Goal: Navigation & Orientation: Find specific page/section

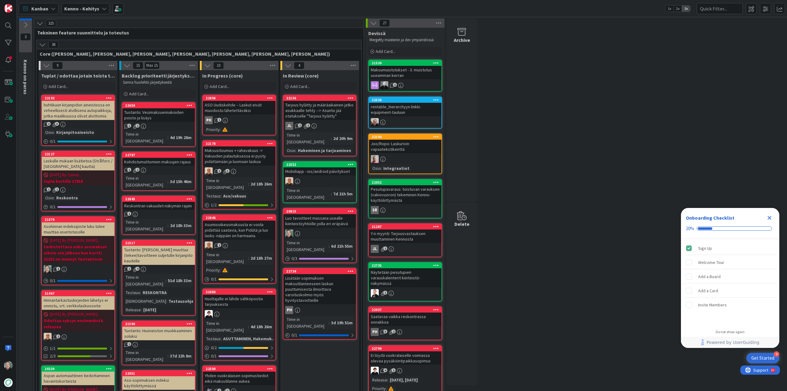
scroll to position [61, 0]
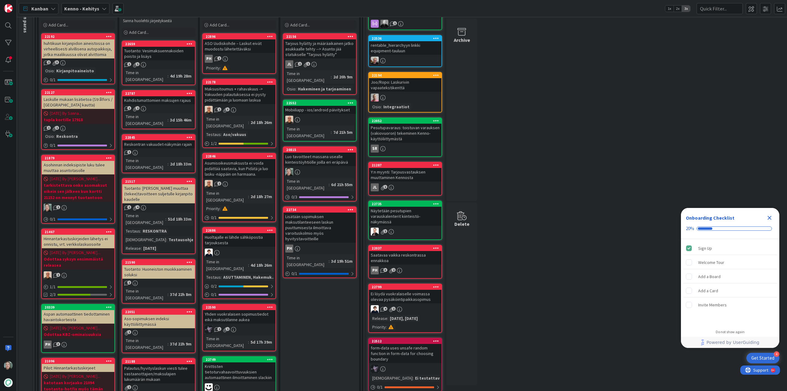
click at [317, 153] on div "Luo tavoitteet massana usealle kiinteistöyhtiölle joilla eri eräpäivä" at bounding box center [319, 160] width 73 height 14
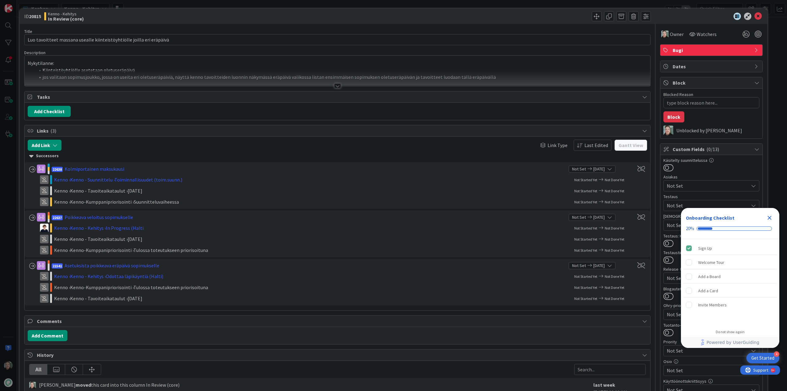
click at [335, 83] on div at bounding box center [337, 85] width 7 height 5
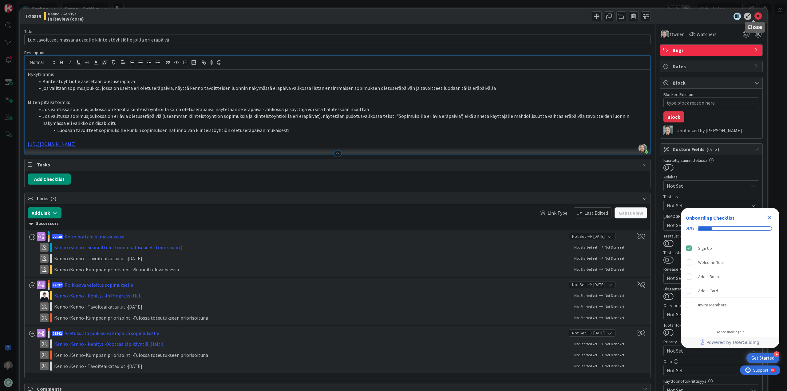
click at [755, 14] on icon at bounding box center [758, 16] width 7 height 7
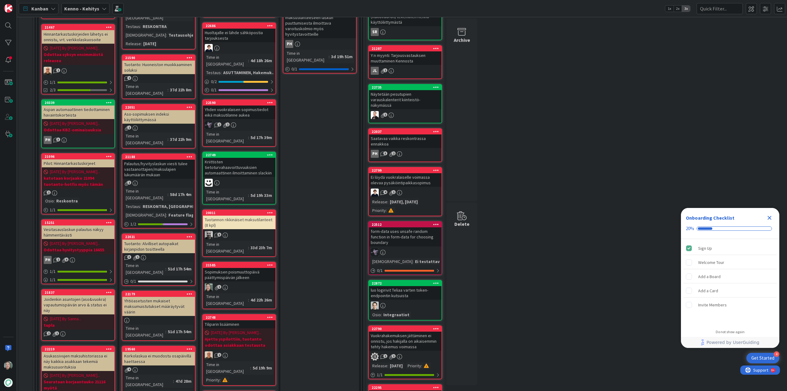
scroll to position [277, 0]
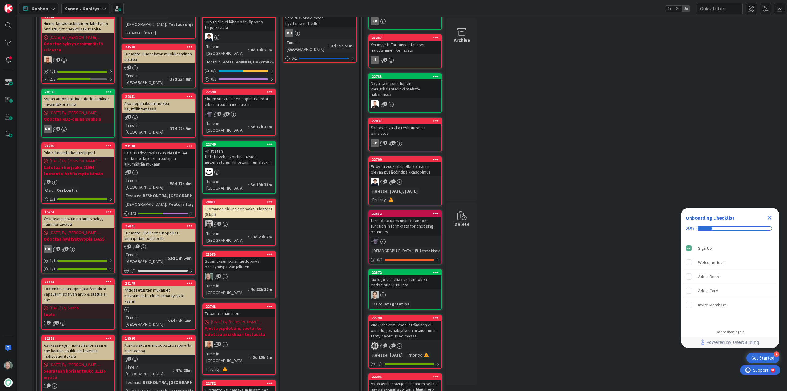
click at [242, 257] on div "Sopimuksen poismuuttopäivä päättymispäivän jälkeen" at bounding box center [239, 264] width 73 height 14
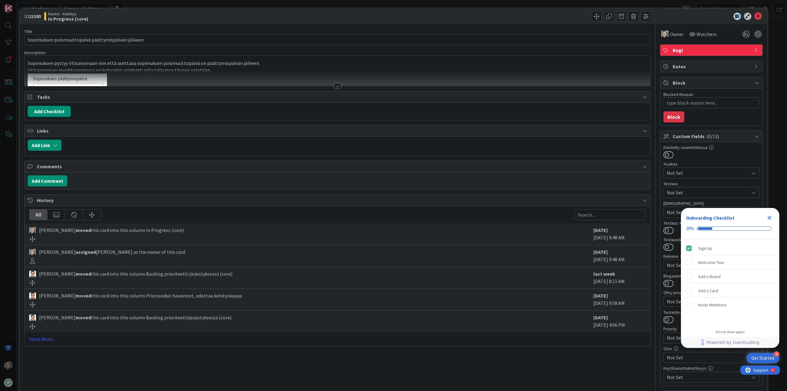
click at [339, 83] on div at bounding box center [338, 78] width 626 height 16
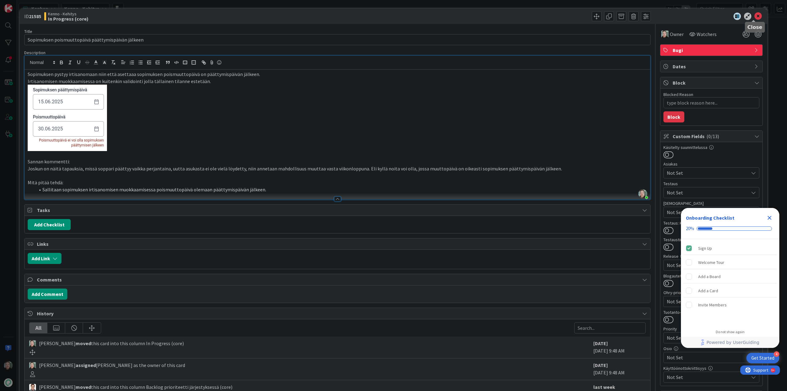
click at [755, 16] on icon at bounding box center [758, 16] width 7 height 7
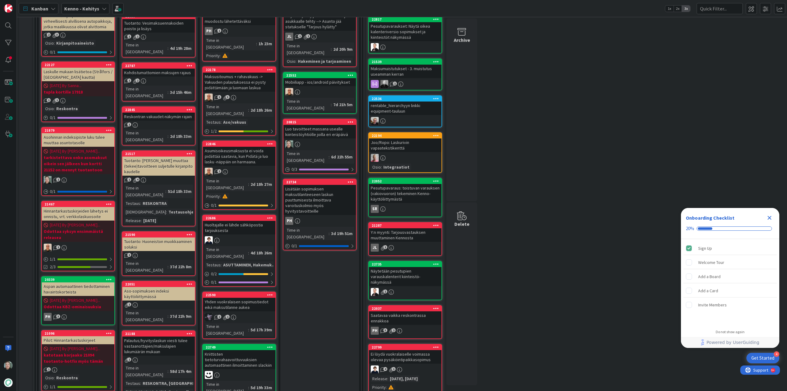
scroll to position [61, 0]
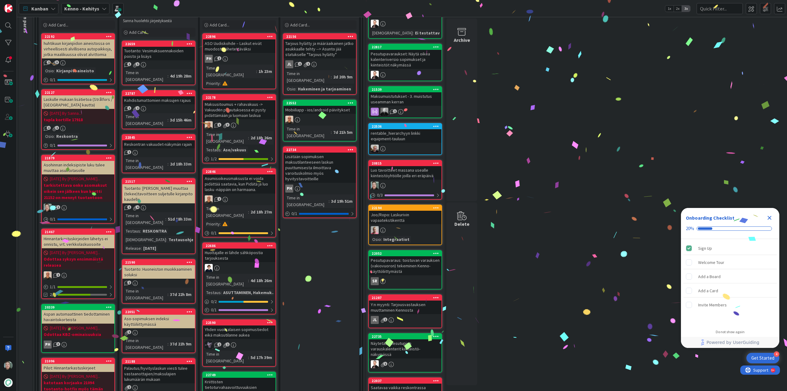
click at [436, 163] on icon at bounding box center [436, 163] width 6 height 4
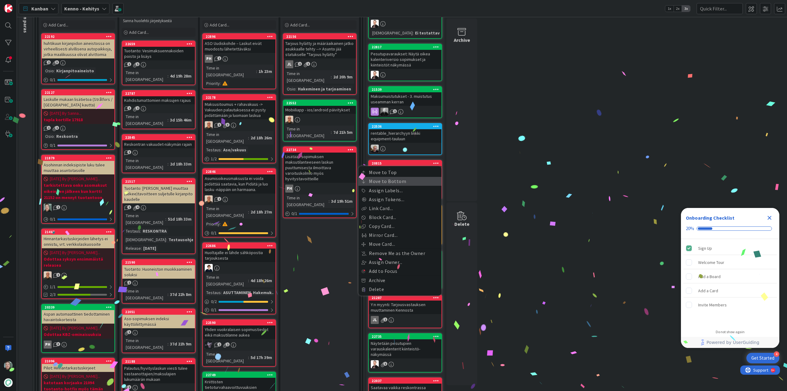
click at [405, 180] on link "Move to Bottom" at bounding box center [400, 181] width 83 height 9
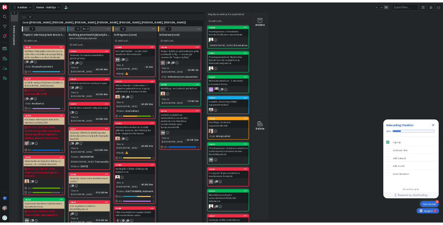
scroll to position [0, 0]
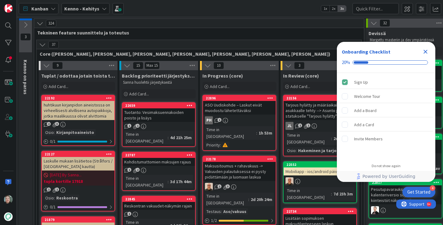
click at [426, 50] on icon "Close Checklist" at bounding box center [425, 51] width 7 height 7
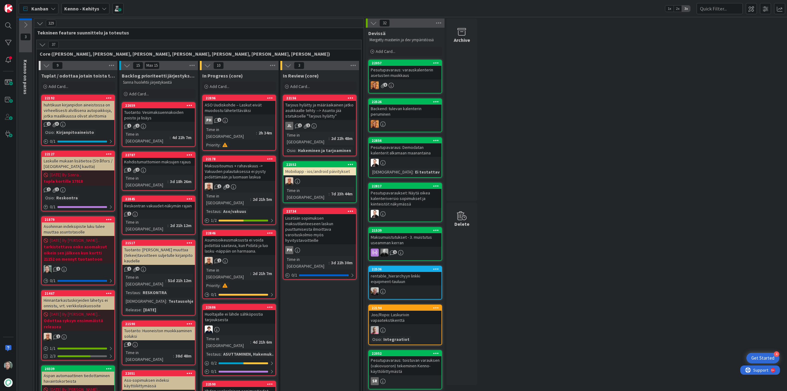
click at [172, 158] on div "Kohdistumattomien maksujen rajaus" at bounding box center [158, 162] width 73 height 8
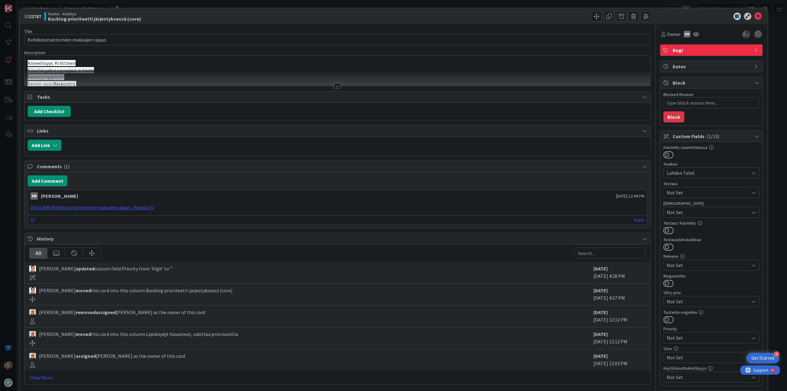
click at [335, 87] on div at bounding box center [337, 85] width 7 height 5
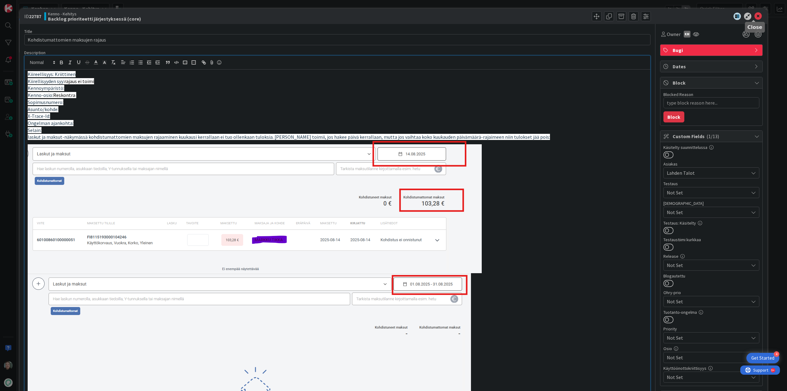
click at [755, 17] on icon at bounding box center [758, 16] width 7 height 7
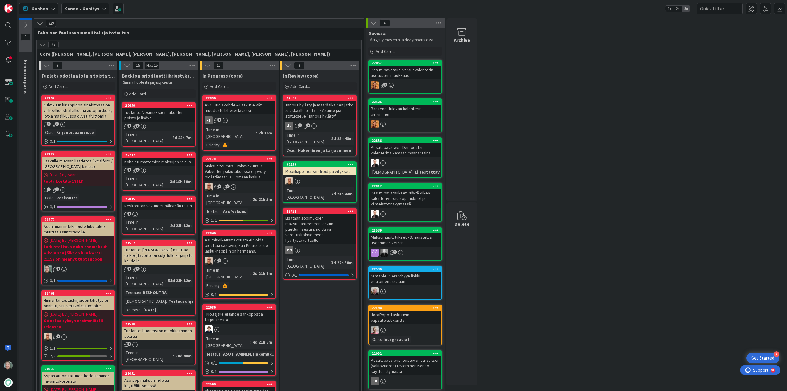
click at [150, 202] on div "Reskontran vakuudet-näkymän rajain" at bounding box center [158, 206] width 73 height 8
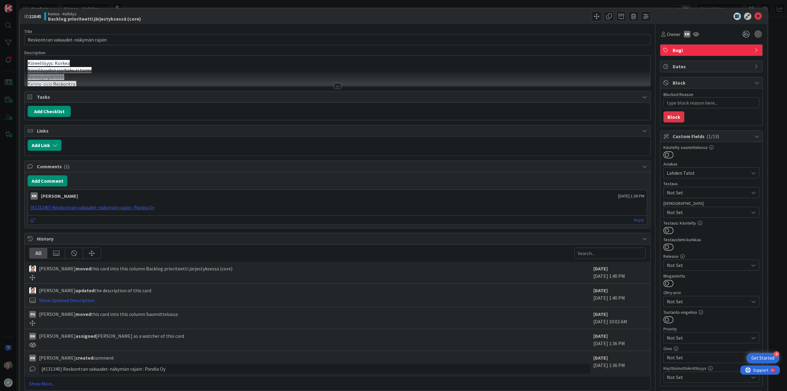
click at [335, 85] on div at bounding box center [337, 85] width 7 height 5
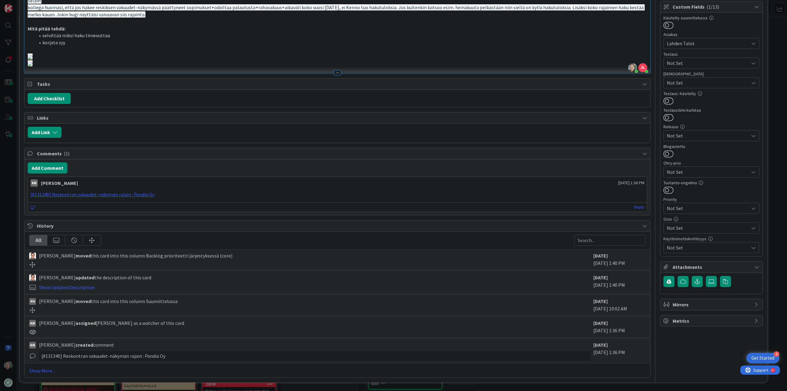
scroll to position [154, 0]
type textarea "x"
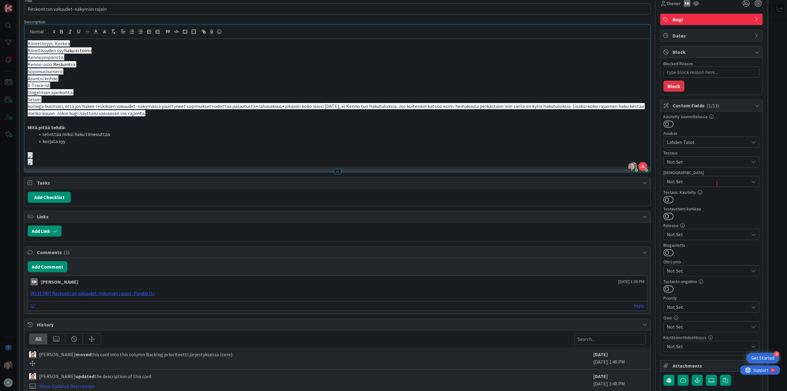
scroll to position [0, 0]
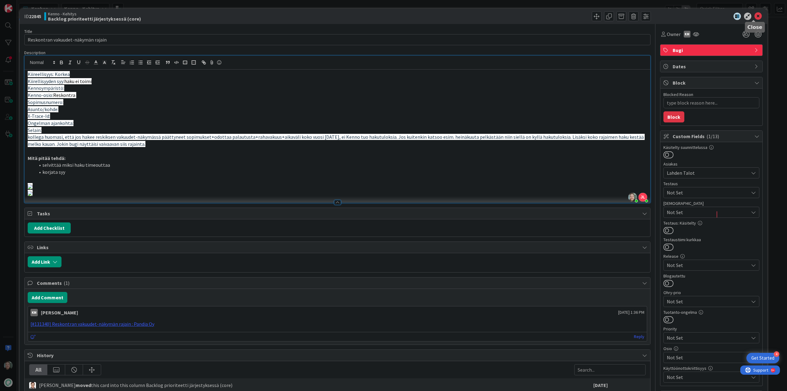
click at [755, 15] on icon at bounding box center [758, 16] width 7 height 7
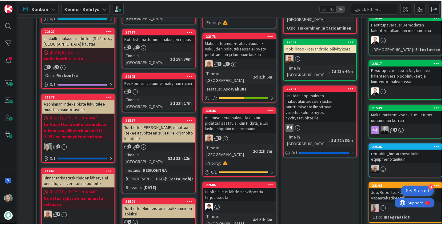
scroll to position [123, 0]
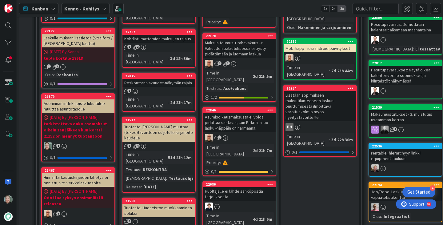
drag, startPoint x: 311, startPoint y: 189, endPoint x: 299, endPoint y: 172, distance: 20.9
